Goal: Use online tool/utility: Utilize a website feature to perform a specific function

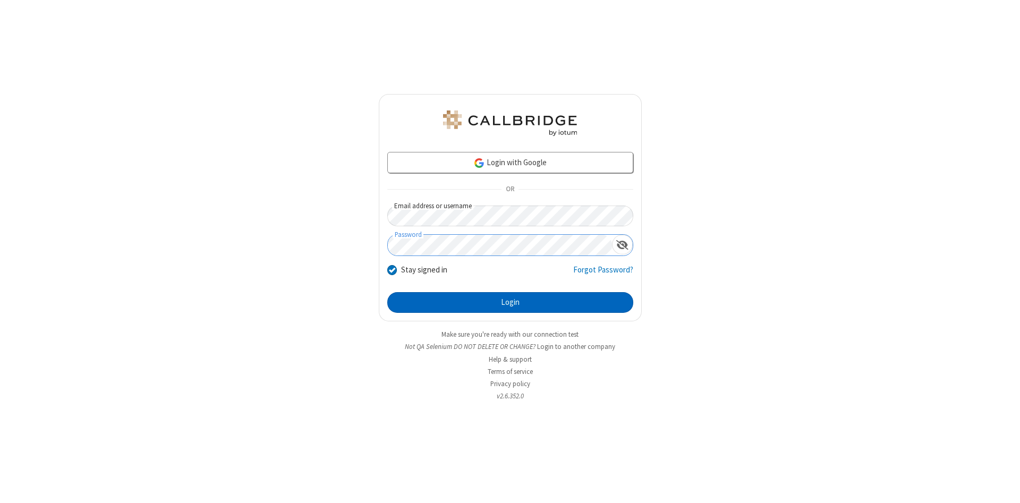
click at [510, 303] on button "Login" at bounding box center [510, 302] width 246 height 21
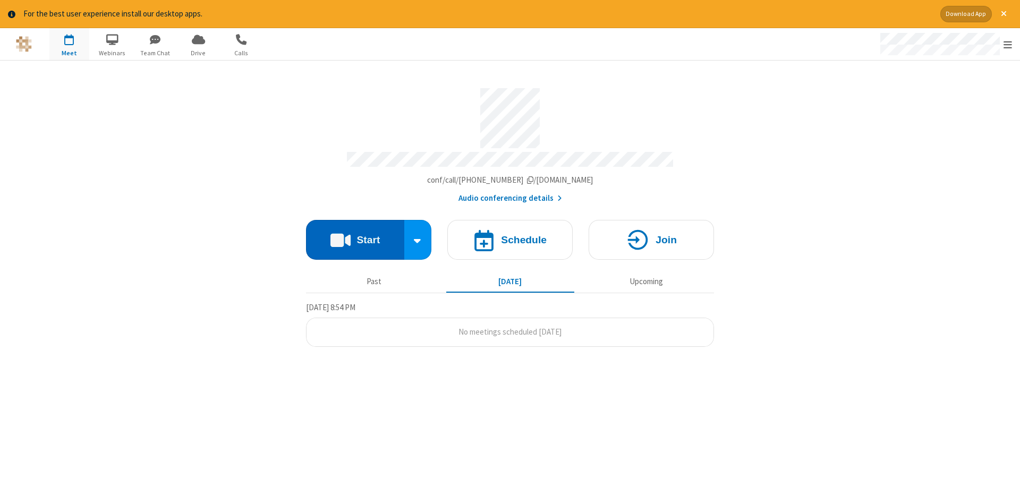
click at [355, 236] on button "Start" at bounding box center [355, 240] width 98 height 40
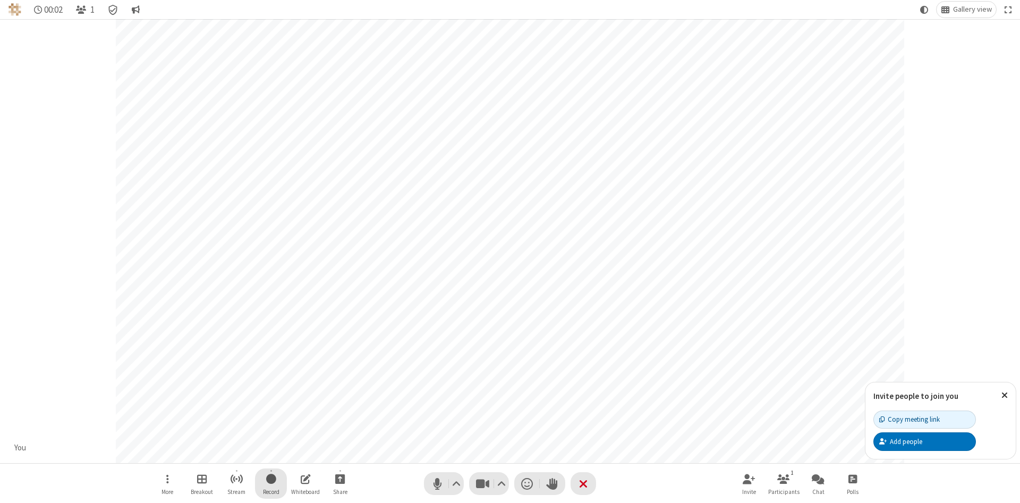
click at [271, 483] on span "Start recording" at bounding box center [271, 478] width 10 height 13
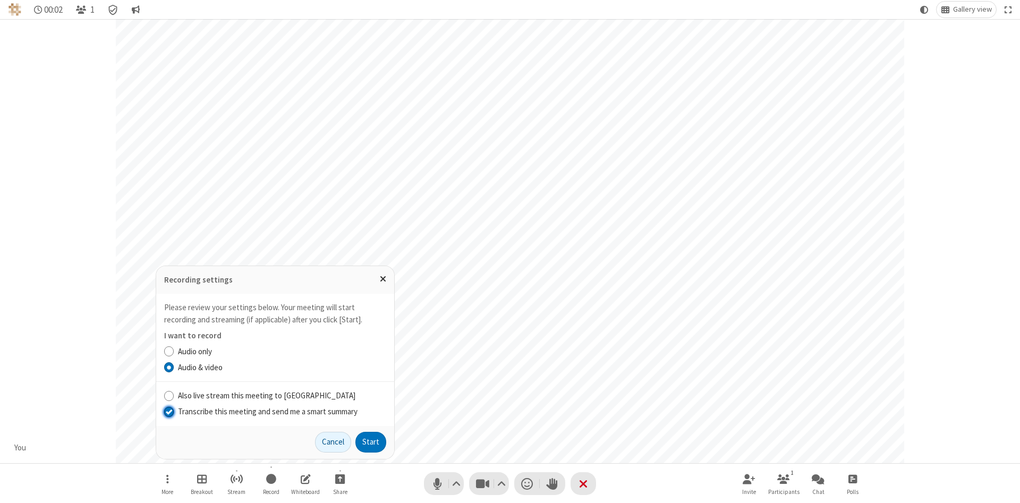
click at [168, 411] on input "Transcribe this meeting and send me a smart summary" at bounding box center [169, 411] width 10 height 11
click at [371, 442] on button "Start" at bounding box center [370, 442] width 31 height 21
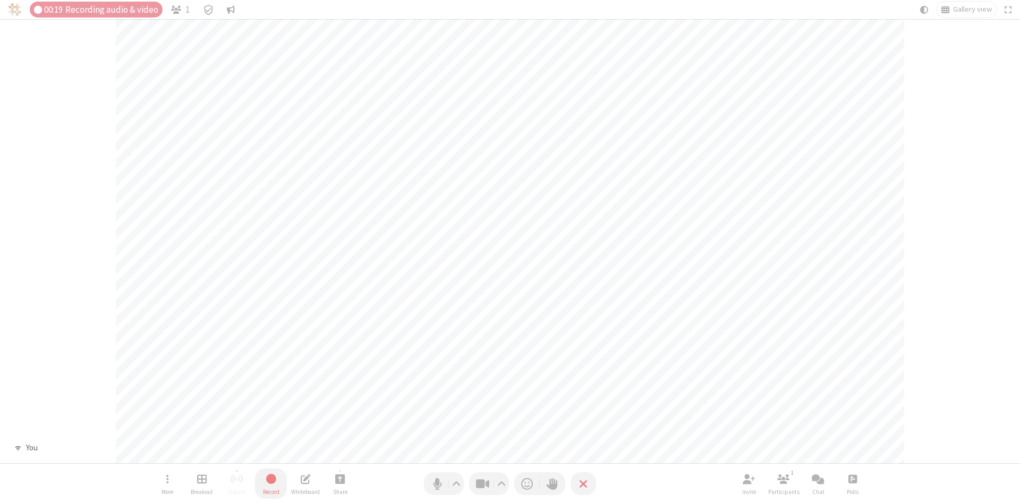
click at [271, 483] on span "Stop recording" at bounding box center [271, 478] width 12 height 13
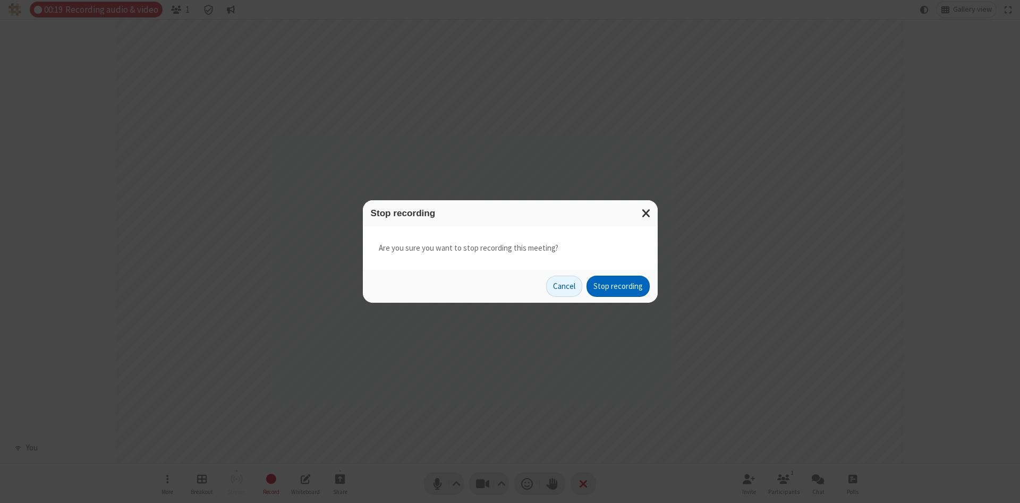
click at [618, 286] on button "Stop recording" at bounding box center [617, 286] width 63 height 21
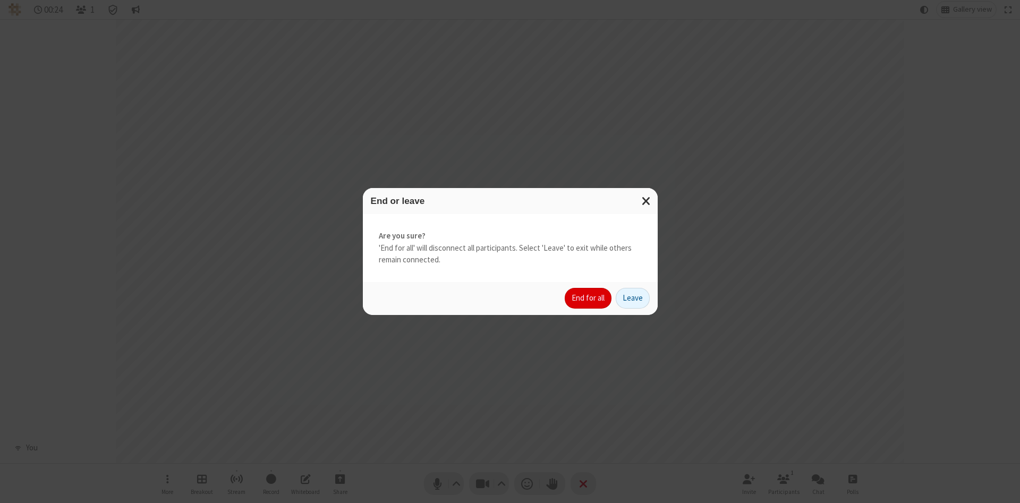
click at [588, 298] on button "End for all" at bounding box center [587, 298] width 47 height 21
